Goal: Ask a question

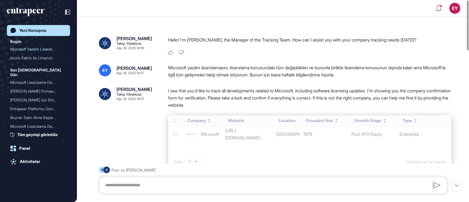
click at [200, 72] on div "Microsoft yazılım lisanslamasını, lisanslama konusundaki tüm değişiklikleri ve …" at bounding box center [309, 71] width 283 height 14
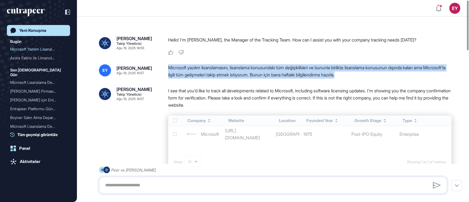
drag, startPoint x: 167, startPoint y: 66, endPoint x: 378, endPoint y: 78, distance: 211.2
click at [378, 78] on div "EY [PERSON_NAME] [DATE] 14:57 Microsoft yazılım lisanslamasını, lisanslama konu…" at bounding box center [273, 71] width 348 height 14
copy div "Microsoft yazılım lisanslamasını, lisanslama konusundaki tüm değişiklikleri ve …"
click at [150, 120] on div "[PERSON_NAME] Yöneticisi [DATE] 14:57 I see that you'd like to track all develo…" at bounding box center [273, 134] width 348 height 95
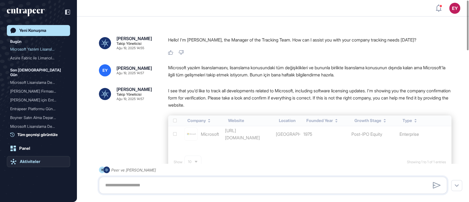
click at [42, 156] on link "Aktiviteler" at bounding box center [38, 161] width 63 height 11
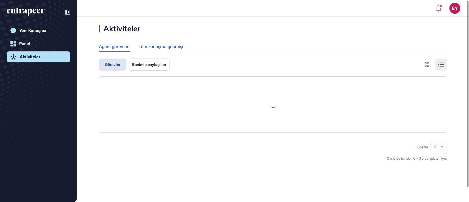
click at [174, 48] on div "Tüm konuşma geçmişi" at bounding box center [160, 46] width 45 height 11
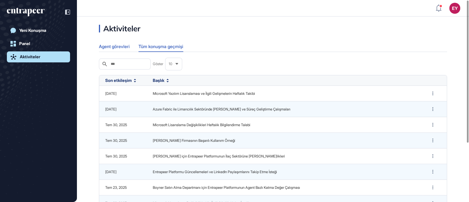
click at [125, 46] on div "Agent görevleri" at bounding box center [114, 46] width 31 height 11
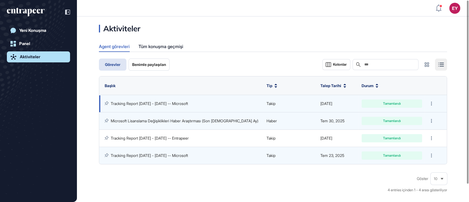
click at [400, 103] on div "Tamamlandı" at bounding box center [391, 103] width 52 height 3
click at [430, 102] on icon at bounding box center [430, 104] width 1 height 4
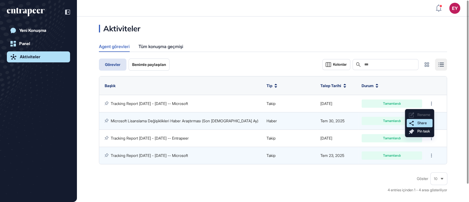
click at [424, 122] on span "Share" at bounding box center [421, 123] width 9 height 4
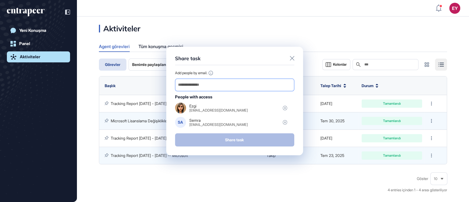
click at [238, 88] on input "email" at bounding box center [234, 85] width 114 height 8
type input "*"
click at [290, 57] on icon at bounding box center [292, 58] width 4 height 4
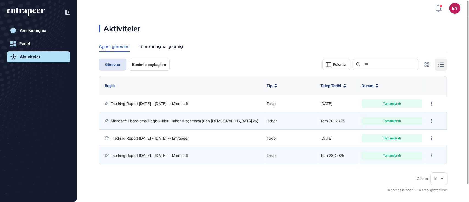
click at [33, 11] on icon "entrapeer-logo" at bounding box center [23, 11] width 33 height 5
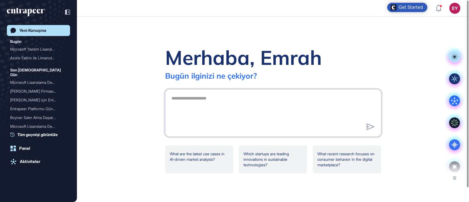
click at [248, 102] on textarea at bounding box center [273, 112] width 210 height 38
paste textarea "**********"
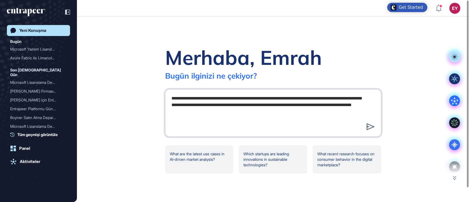
type textarea "**********"
click at [369, 128] on icon at bounding box center [370, 126] width 8 height 7
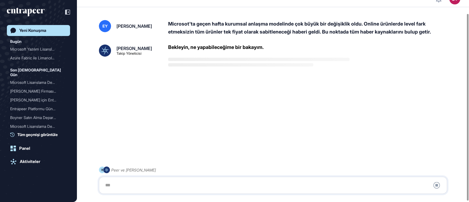
scroll to position [15, 0]
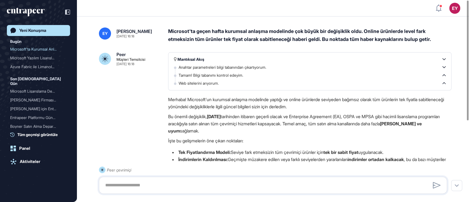
drag, startPoint x: 161, startPoint y: 30, endPoint x: 261, endPoint y: 147, distance: 154.6
click at [261, 147] on div "EY [PERSON_NAME] [DATE] 16:18 Microsot'ta geçen hafta kurumsal anlaşma modelind…" at bounding box center [273, 145] width 348 height 237
click at [110, 97] on div "Peer Müşteri Temsilcisi [DATE] 16:18 Mantıksal Akış Anahtar parametreleri bilgi…" at bounding box center [273, 158] width 348 height 212
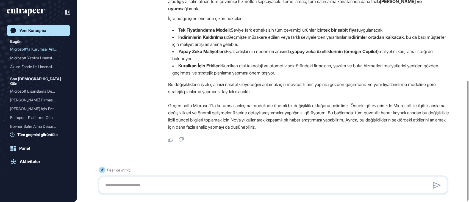
scroll to position [136, 0]
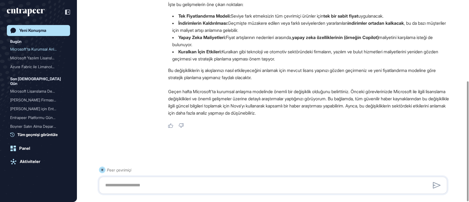
click at [141, 177] on div at bounding box center [273, 185] width 348 height 17
click at [141, 181] on textarea at bounding box center [273, 185] width 342 height 11
type textarea "**********"
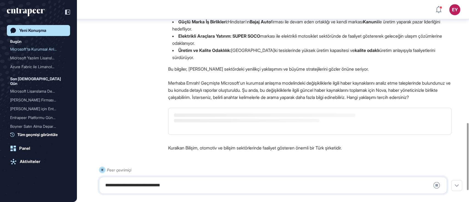
scroll to position [402, 0]
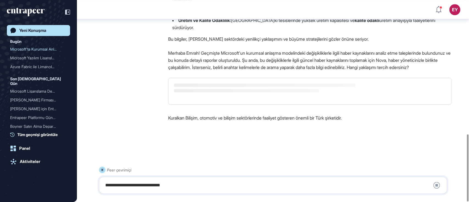
click at [149, 187] on div "**********" at bounding box center [273, 185] width 342 height 11
click at [131, 182] on div "**********" at bounding box center [273, 185] width 342 height 11
click at [104, 187] on div "**********" at bounding box center [273, 185] width 342 height 11
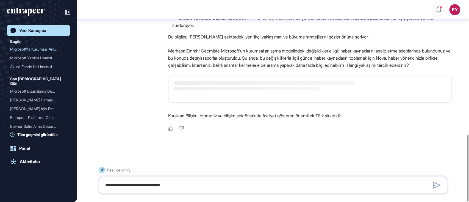
scroll to position [407, 0]
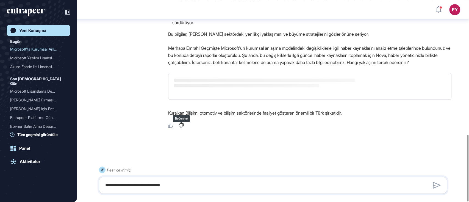
click at [181, 124] on icon at bounding box center [180, 125] width 5 height 4
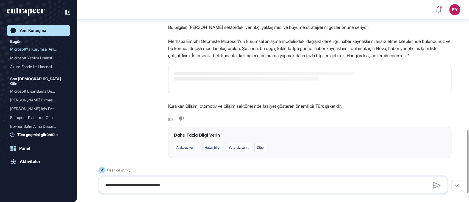
scroll to position [444, 0]
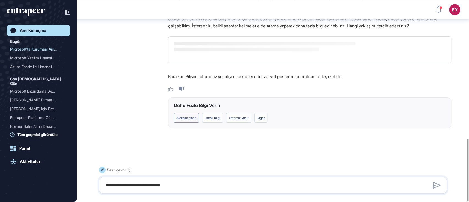
click at [202, 118] on label "Alakasız yanıt" at bounding box center [212, 118] width 21 height 10
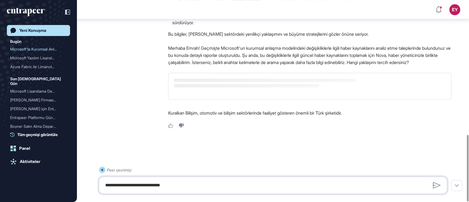
click at [136, 183] on textarea "**********" at bounding box center [273, 185] width 342 height 11
click at [121, 185] on textarea "**********" at bounding box center [273, 185] width 342 height 11
type textarea "**********"
click at [337, 139] on div at bounding box center [273, 148] width 348 height 22
click at [436, 184] on icon at bounding box center [436, 185] width 8 height 7
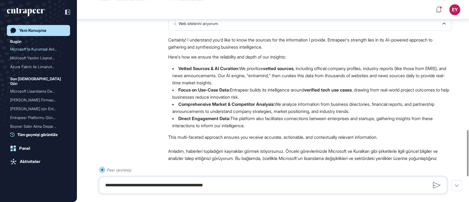
scroll to position [529, 0]
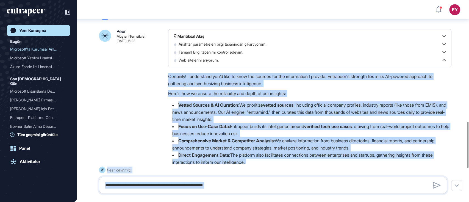
drag, startPoint x: 168, startPoint y: 85, endPoint x: 459, endPoint y: 174, distance: 304.1
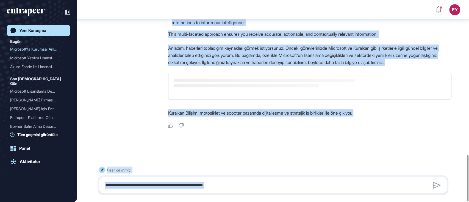
scroll to position [602, 0]
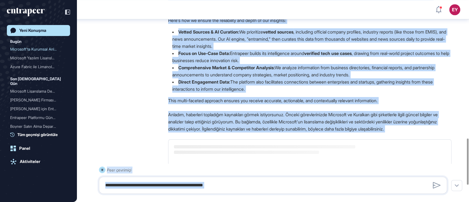
click at [268, 93] on li "Direct Engagement Data: The platform also facilitates connections between enter…" at bounding box center [309, 85] width 283 height 14
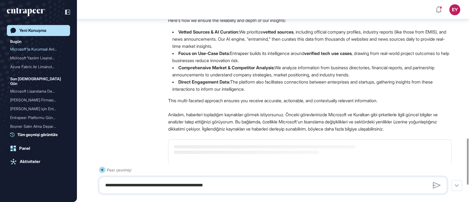
drag, startPoint x: 251, startPoint y: 95, endPoint x: 159, endPoint y: 30, distance: 113.0
click at [159, 30] on div "Peer Müşteri Temsilcisi [DATE] 16:22 Mantıksal Akış Anahtar parametreleri bilgi…" at bounding box center [273, 75] width 348 height 239
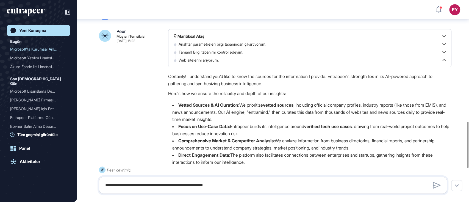
click at [150, 123] on div "Peer Müşteri Temsilcisi [DATE] 16:22 Mantıksal Akış Anahtar parametreleri bilgi…" at bounding box center [273, 148] width 348 height 239
click at [164, 84] on div "Peer Müşteri Temsilcisi [DATE] 16:22 Mantıksal Akış Anahtar parametreleri bilgi…" at bounding box center [273, 148] width 348 height 239
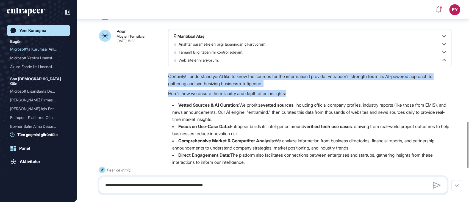
drag, startPoint x: 167, startPoint y: 83, endPoint x: 301, endPoint y: 101, distance: 135.2
click at [301, 101] on div "Peer Müşteri Temsilcisi [DATE] 16:22 Mantıksal Akış Anahtar parametreleri bilgi…" at bounding box center [273, 148] width 348 height 239
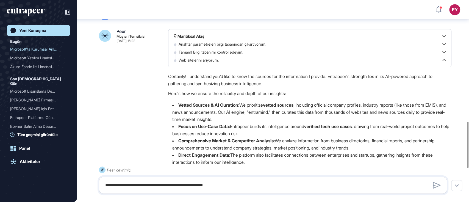
click at [158, 113] on div "Peer Müşteri Temsilcisi [DATE] 16:22 Mantıksal Akış Anahtar parametreleri bilgi…" at bounding box center [273, 148] width 348 height 239
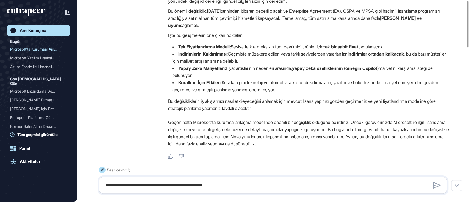
scroll to position [2, 0]
